Goal: Check status: Check status

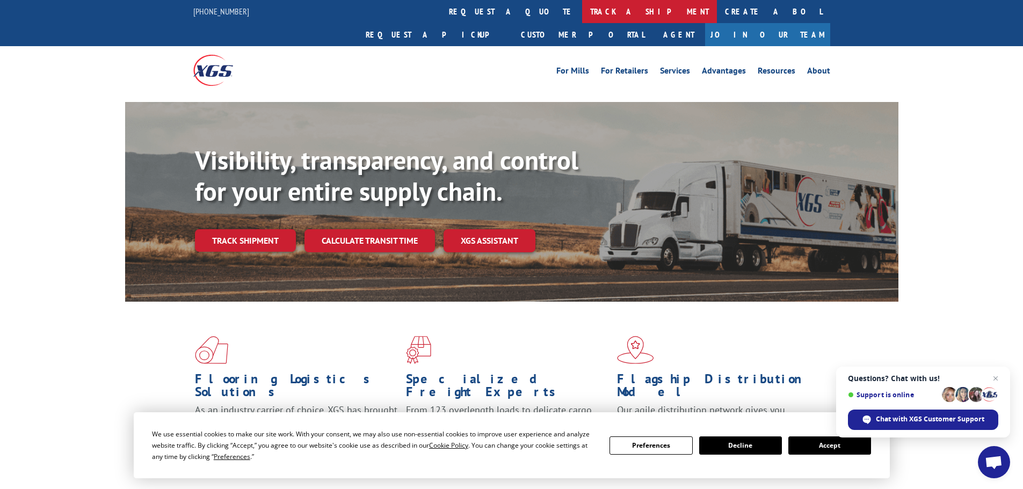
click at [582, 10] on link "track a shipment" at bounding box center [649, 11] width 135 height 23
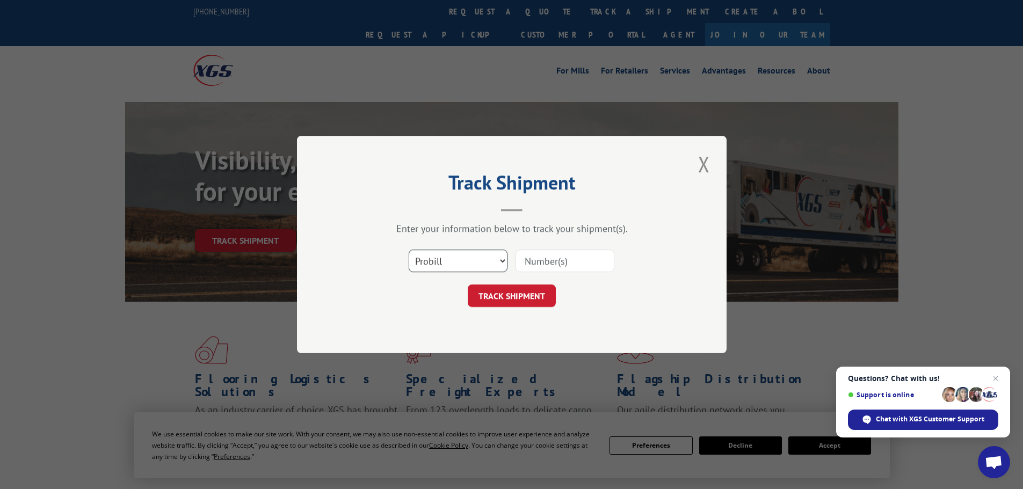
click at [439, 258] on select "Select category... Probill BOL PO" at bounding box center [458, 261] width 99 height 23
select select "bol"
click at [409, 250] on select "Select category... Probill BOL PO" at bounding box center [458, 261] width 99 height 23
click at [551, 261] on input at bounding box center [564, 261] width 99 height 23
paste input "4861758"
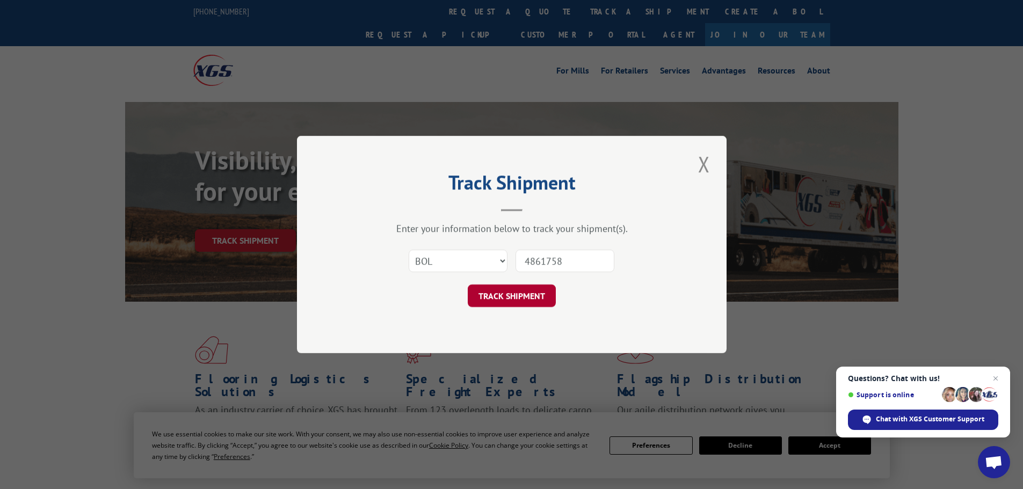
type input "4861758"
click at [506, 291] on button "TRACK SHIPMENT" at bounding box center [512, 296] width 88 height 23
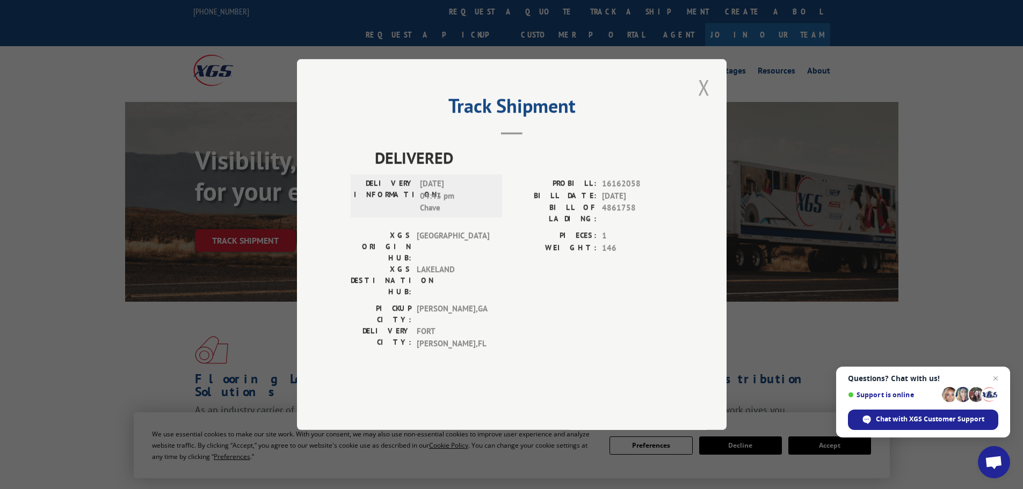
click at [702, 102] on button "Close modal" at bounding box center [704, 87] width 18 height 30
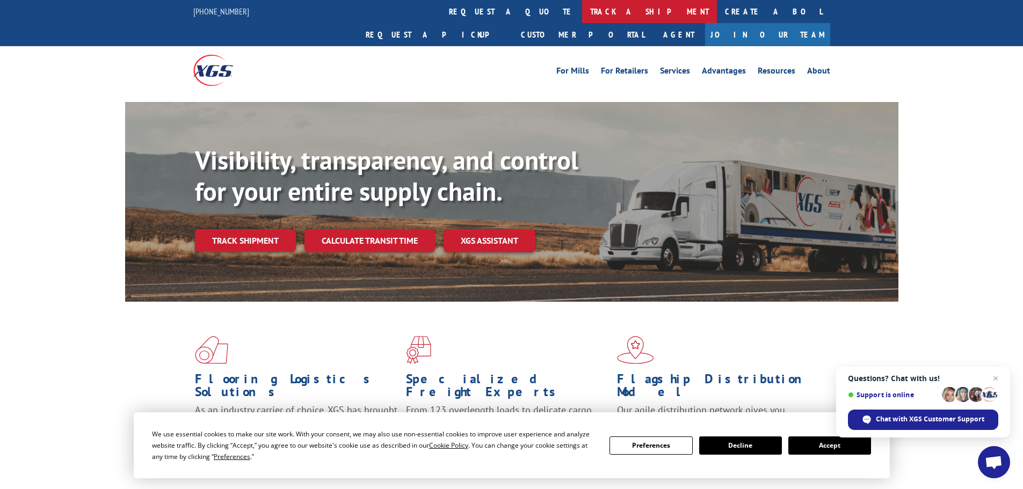
click at [582, 13] on link "track a shipment" at bounding box center [649, 11] width 135 height 23
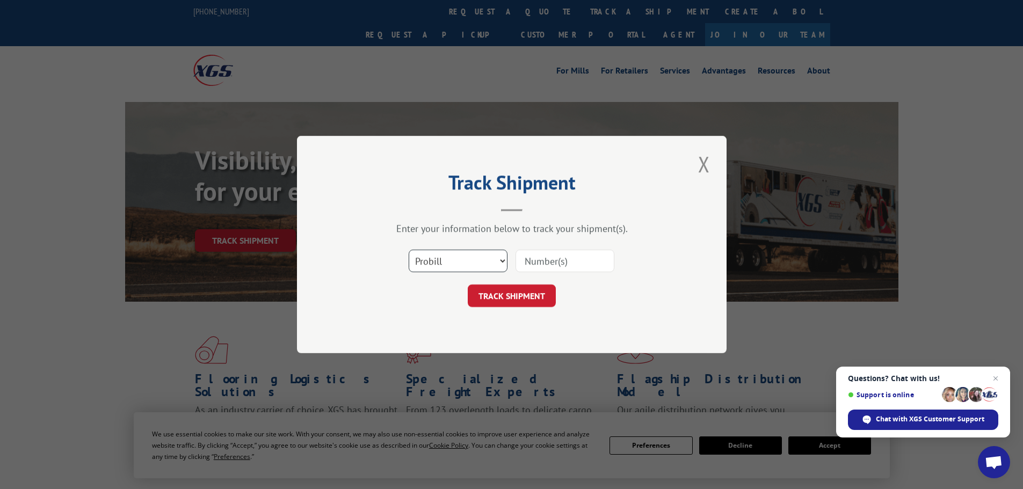
click at [446, 258] on select "Select category... Probill BOL PO" at bounding box center [458, 261] width 99 height 23
select select "bol"
click at [409, 250] on select "Select category... Probill BOL PO" at bounding box center [458, 261] width 99 height 23
click at [534, 262] on input at bounding box center [564, 261] width 99 height 23
paste input "4861758"
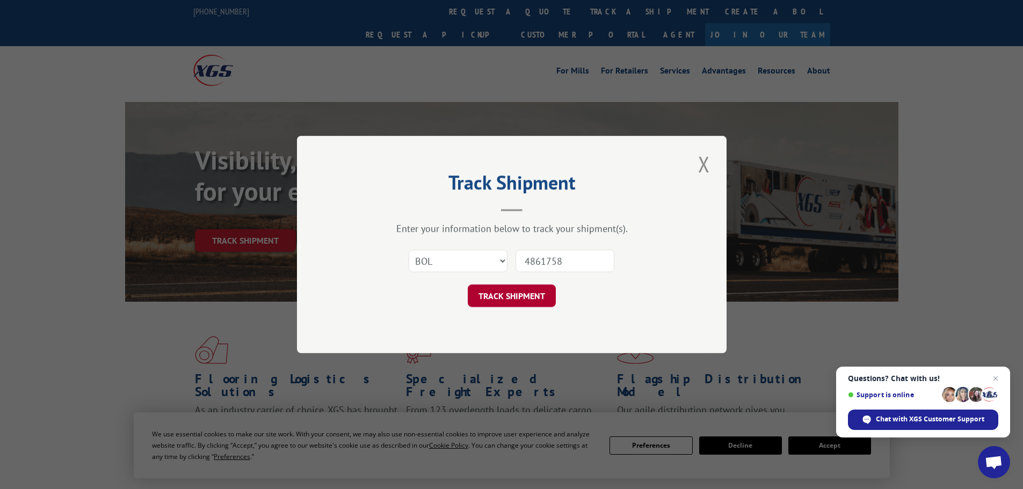
type input "4861758"
click at [528, 291] on button "TRACK SHIPMENT" at bounding box center [512, 296] width 88 height 23
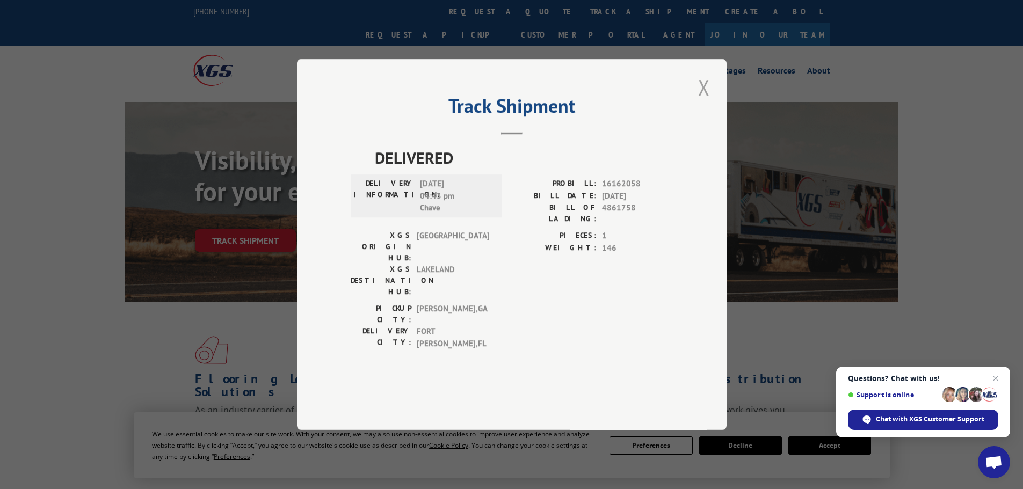
click at [702, 102] on button "Close modal" at bounding box center [704, 87] width 18 height 30
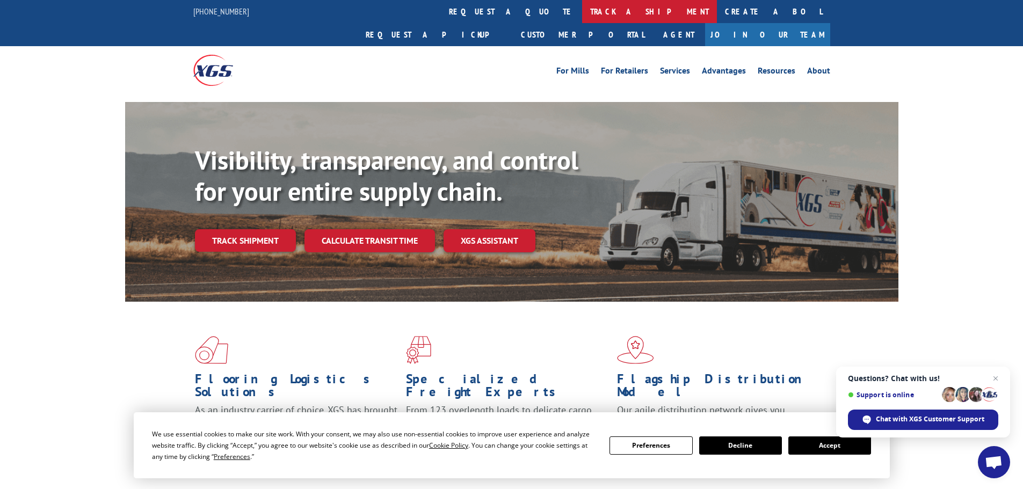
click at [582, 4] on link "track a shipment" at bounding box center [649, 11] width 135 height 23
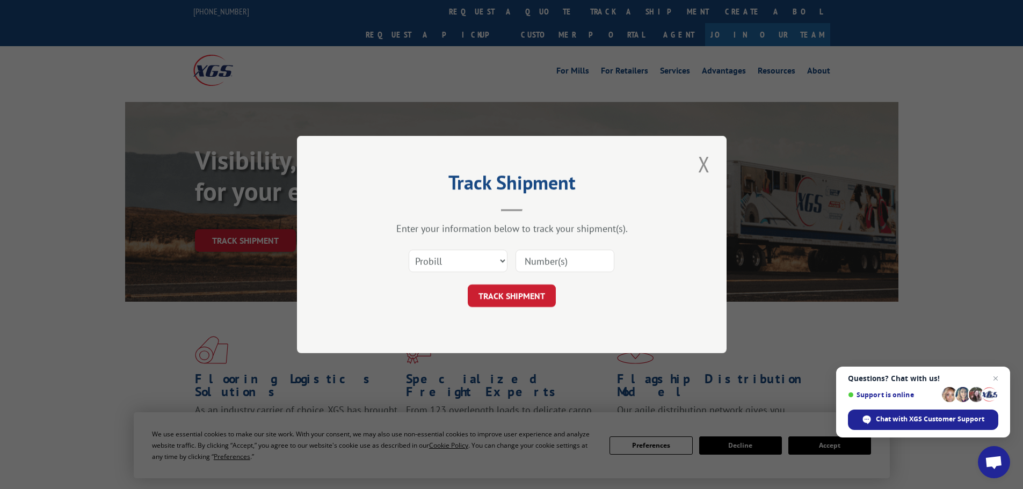
click at [588, 258] on input at bounding box center [564, 261] width 99 height 23
paste input "0118266547"
type input "0118266547"
click at [513, 288] on button "TRACK SHIPMENT" at bounding box center [512, 296] width 88 height 23
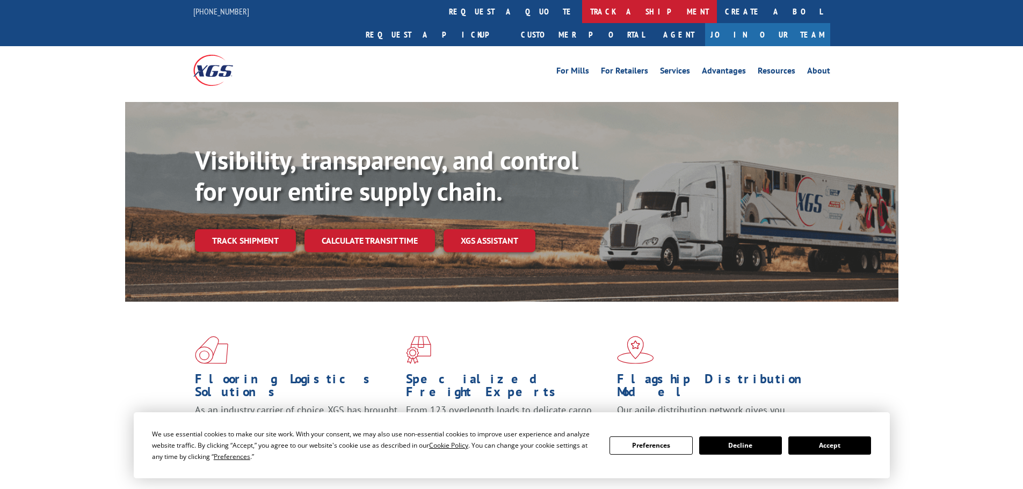
click at [582, 11] on link "track a shipment" at bounding box center [649, 11] width 135 height 23
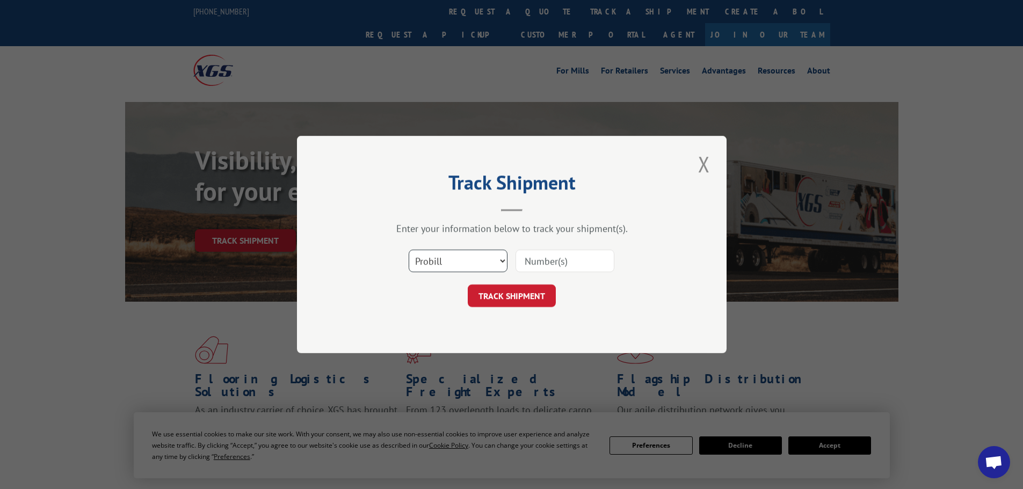
click at [441, 262] on select "Select category... Probill BOL PO" at bounding box center [458, 261] width 99 height 23
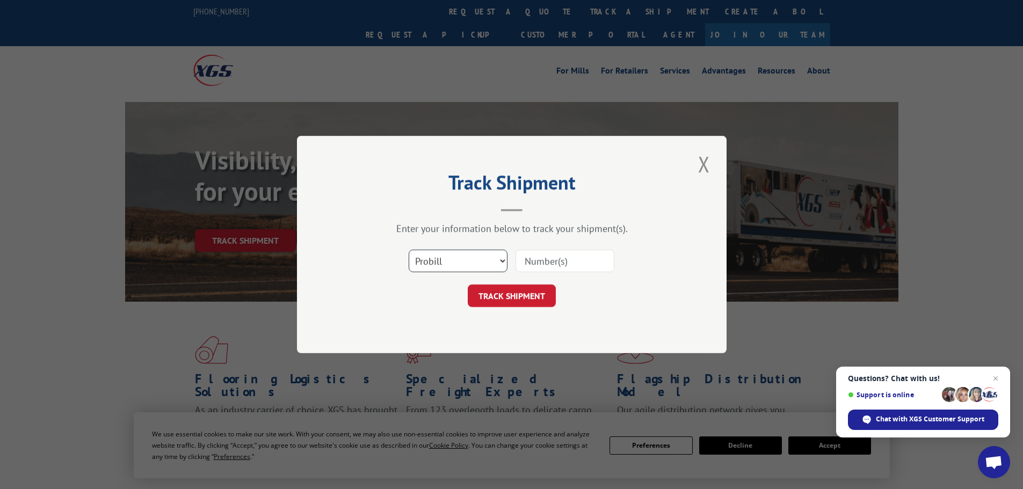
select select "bol"
click at [409, 250] on select "Select category... Probill BOL PO" at bounding box center [458, 261] width 99 height 23
click at [543, 260] on input at bounding box center [564, 261] width 99 height 23
paste input "4836003"
type input "4836003"
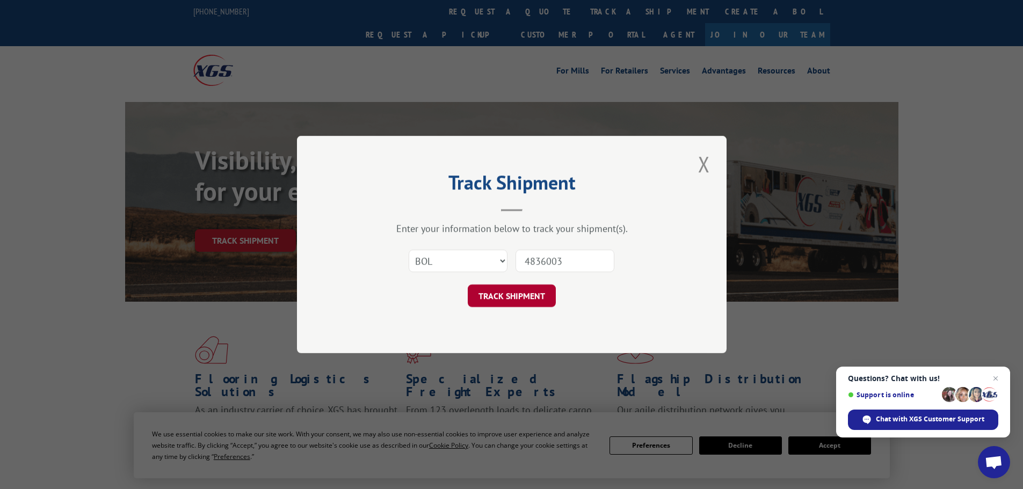
click at [528, 295] on button "TRACK SHIPMENT" at bounding box center [512, 296] width 88 height 23
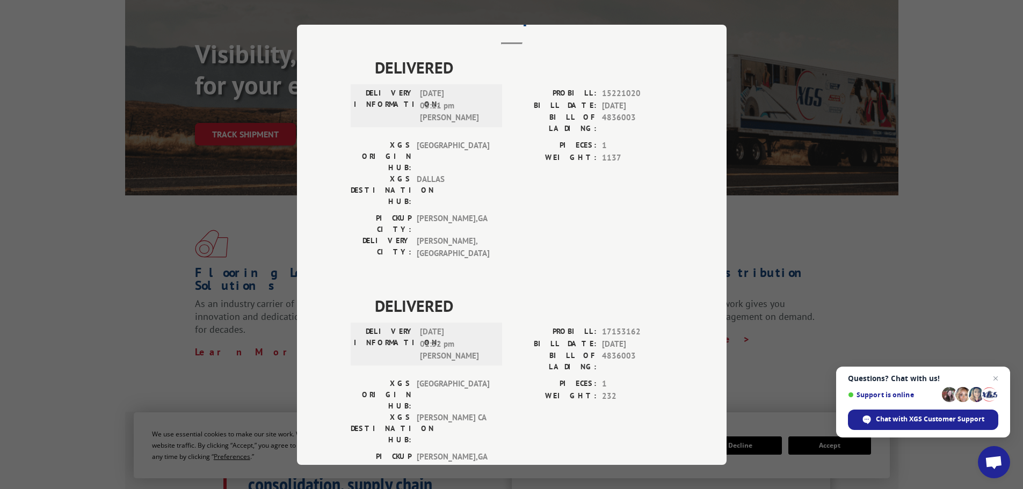
scroll to position [107, 0]
click at [108, 324] on div "Track Shipment DELIVERED DELIVERY INFORMATION: [DATE] 03:11 pm [PERSON_NAME]: 1…" at bounding box center [511, 244] width 1023 height 489
click at [938, 210] on div "Track Shipment DELIVERED DELIVERY INFORMATION: [DATE] 03:11 pm [PERSON_NAME]: 1…" at bounding box center [511, 244] width 1023 height 489
